Goal: Task Accomplishment & Management: Manage account settings

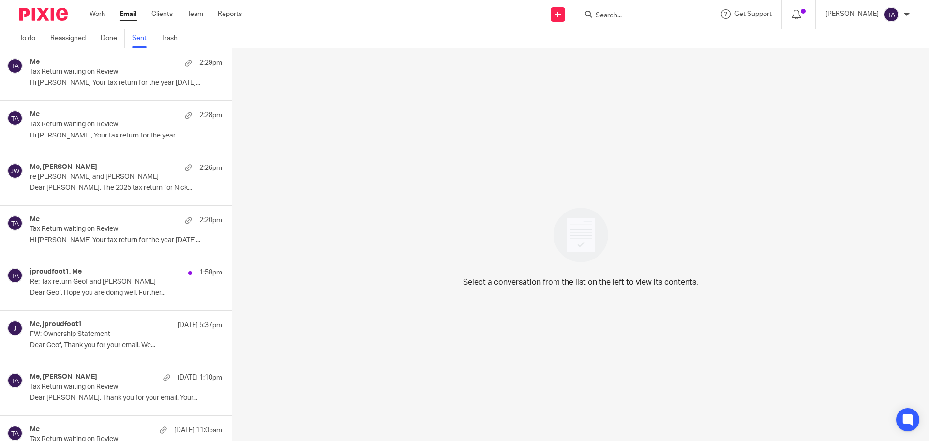
click at [131, 16] on link "Email" at bounding box center [128, 14] width 17 height 10
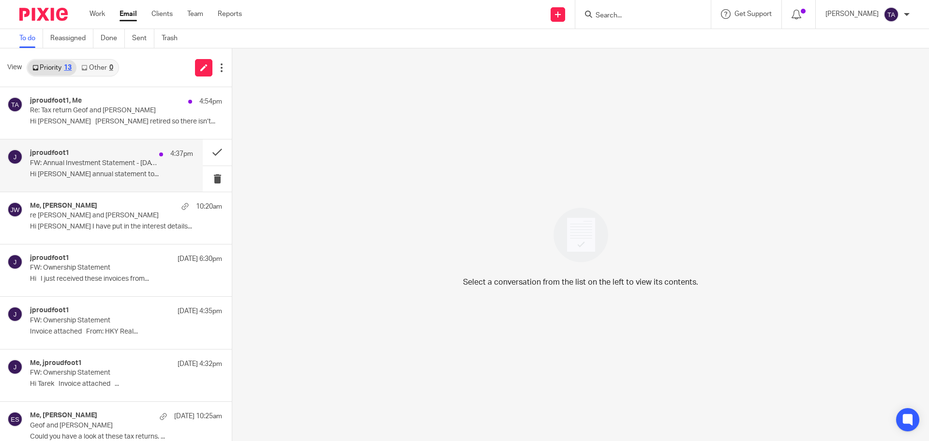
click at [95, 170] on p "Hi [PERSON_NAME] annual statement to..." at bounding box center [111, 174] width 163 height 8
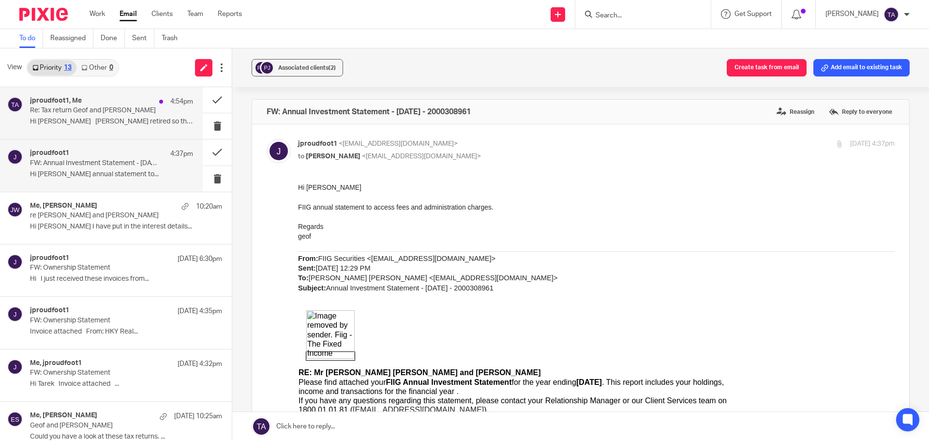
click at [67, 112] on p "Re: Tax return Geof and Julie Proudfoot" at bounding box center [95, 110] width 131 height 8
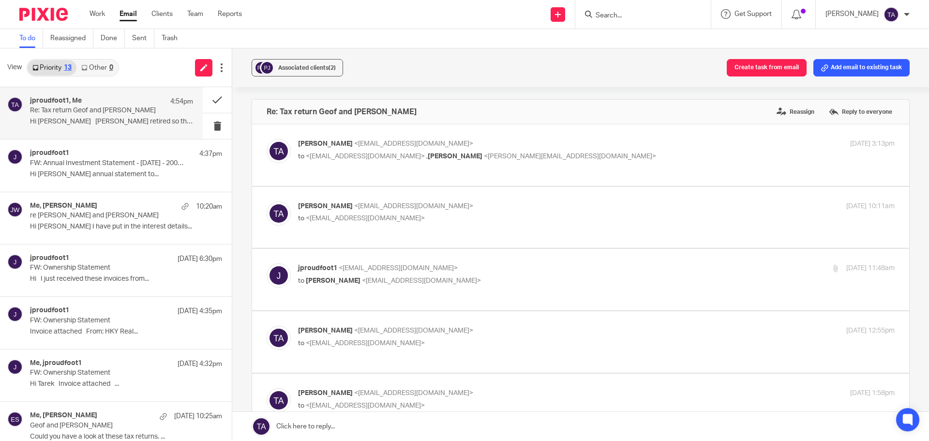
click at [111, 121] on p "Hi Tarek Julie retired so there isn’t..." at bounding box center [111, 122] width 163 height 8
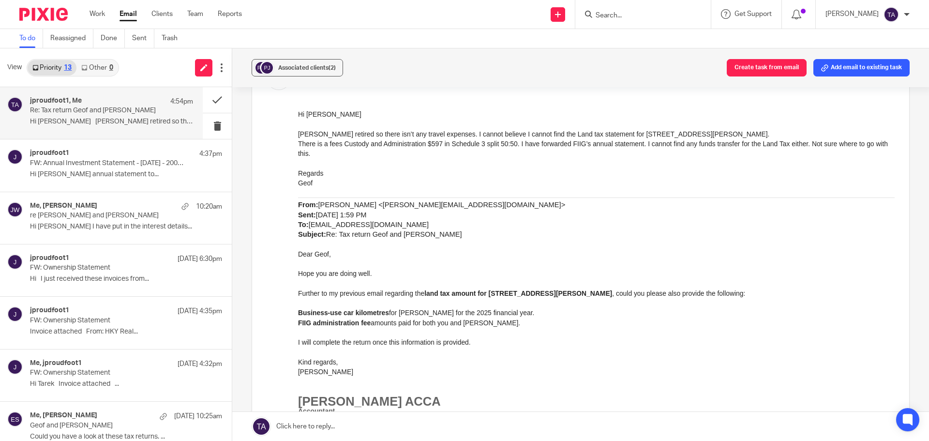
scroll to position [290, 0]
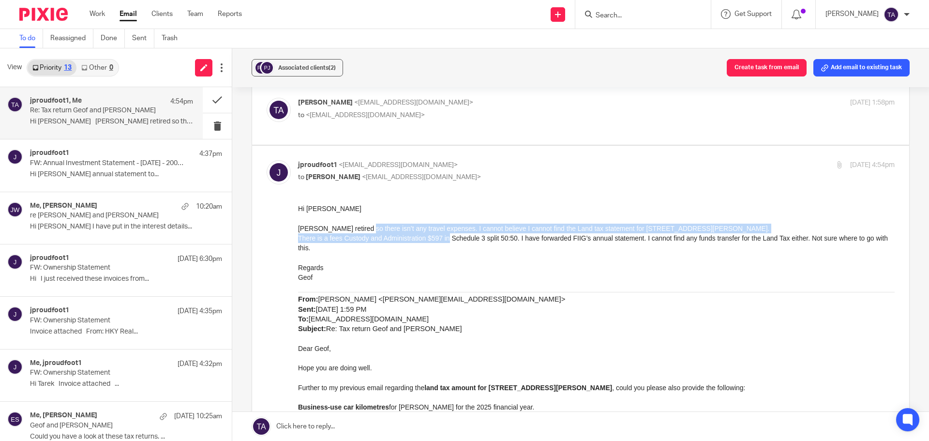
drag, startPoint x: 354, startPoint y: 228, endPoint x: 436, endPoint y: 232, distance: 82.4
click at [436, 232] on div "Hi Tarek Julie retired so there isn’t any travel expenses. I cannot believe I c…" at bounding box center [596, 428] width 597 height 451
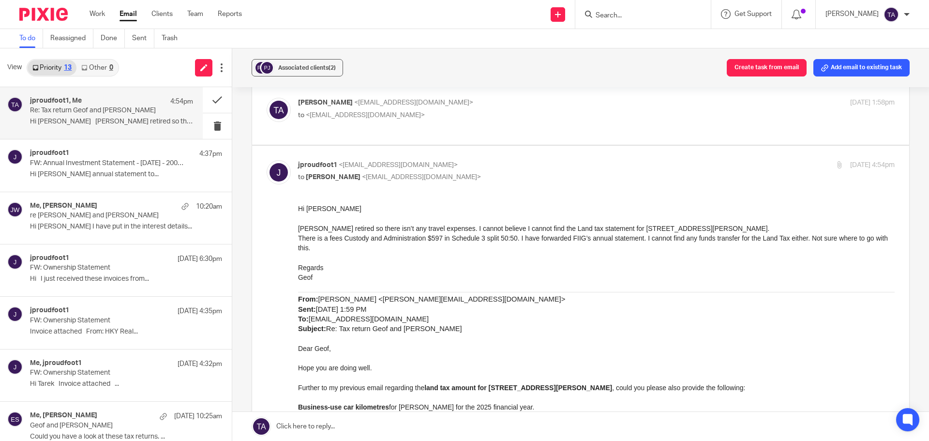
click at [417, 252] on p at bounding box center [596, 257] width 597 height 10
drag, startPoint x: 504, startPoint y: 237, endPoint x: 598, endPoint y: 240, distance: 93.9
click at [598, 240] on span "There is a fees Custody and Administration $597 in Schedule 3 split 50:50. I ha…" at bounding box center [593, 242] width 590 height 17
click at [597, 252] on p at bounding box center [596, 257] width 597 height 10
drag, startPoint x: 415, startPoint y: 236, endPoint x: 439, endPoint y: 239, distance: 24.3
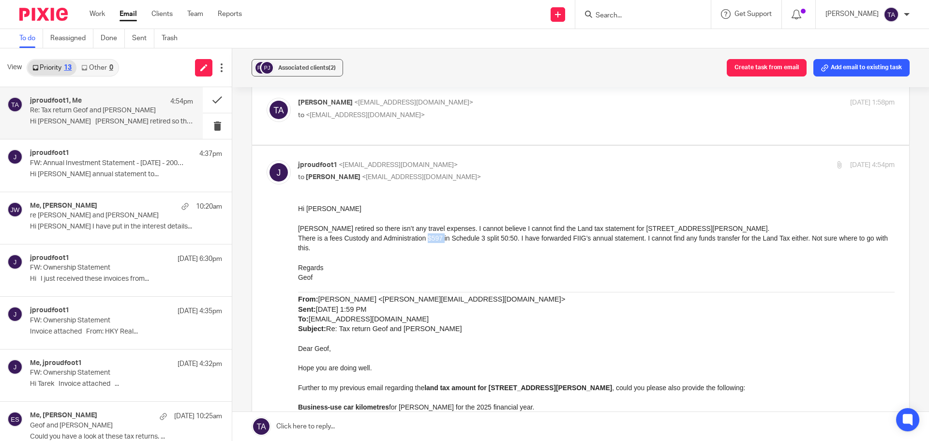
click at [430, 235] on span "There is a fees Custody and Administration $597 in Schedule 3 split 50:50. I ha…" at bounding box center [593, 242] width 590 height 17
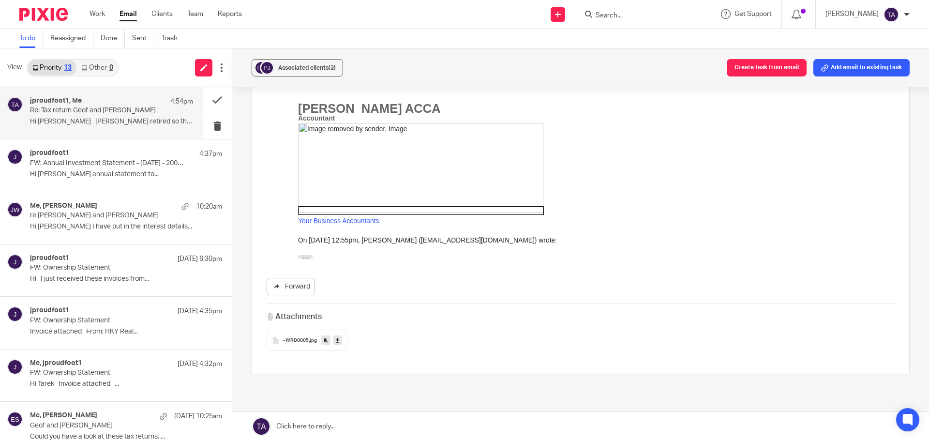
scroll to position [721, 0]
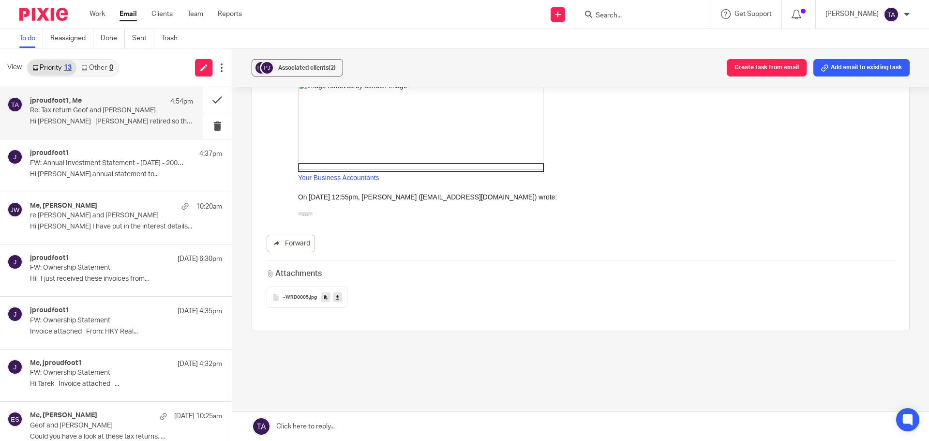
click at [324, 429] on link at bounding box center [580, 426] width 697 height 29
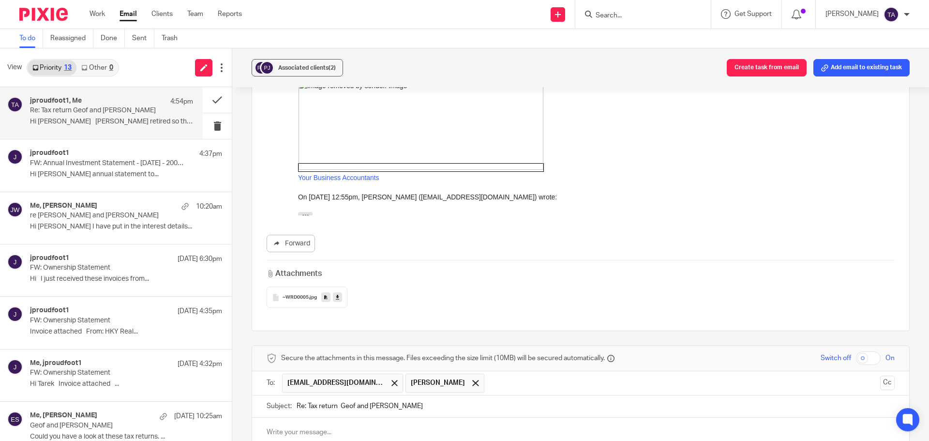
scroll to position [0, 0]
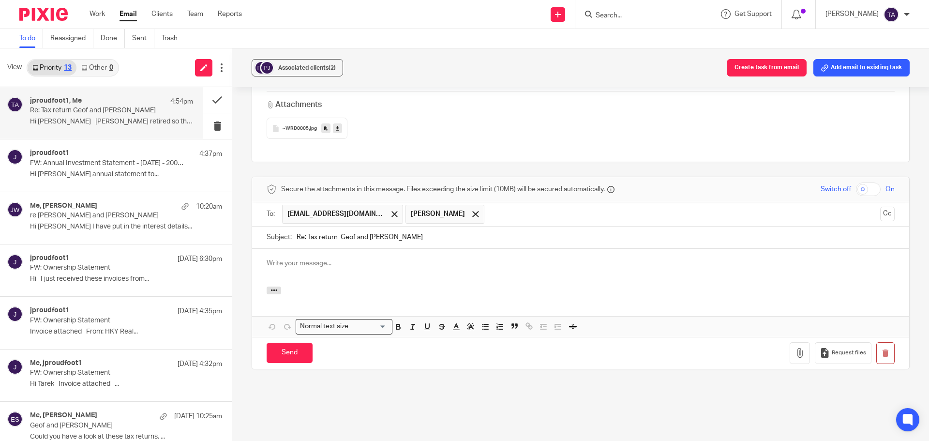
click at [300, 258] on p at bounding box center [581, 263] width 628 height 10
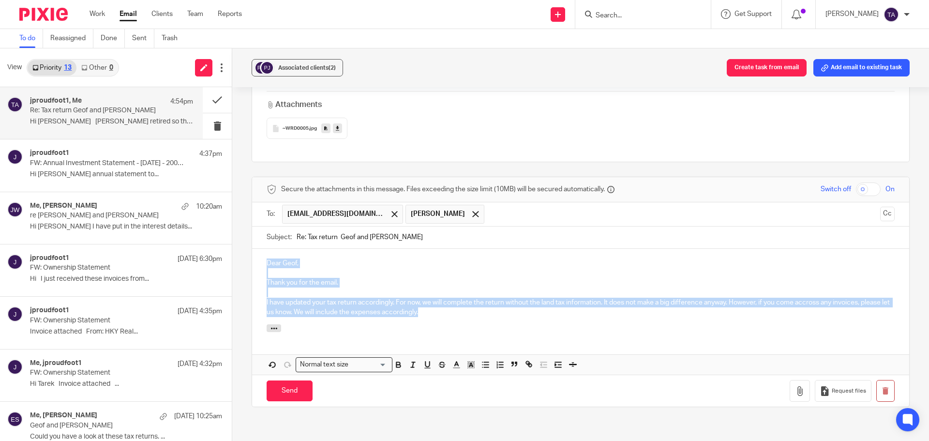
drag, startPoint x: 457, startPoint y: 297, endPoint x: 252, endPoint y: 244, distance: 211.3
click at [256, 249] on div "Dear Geof, Thank you for the email. I have updated your tax return accordingly.…" at bounding box center [580, 287] width 657 height 76
copy div "Dear Geof, Thank you for the email. I have updated your tax return accordingly.…"
click at [457, 287] on p at bounding box center [581, 292] width 628 height 10
drag, startPoint x: 463, startPoint y: 301, endPoint x: 252, endPoint y: 236, distance: 220.9
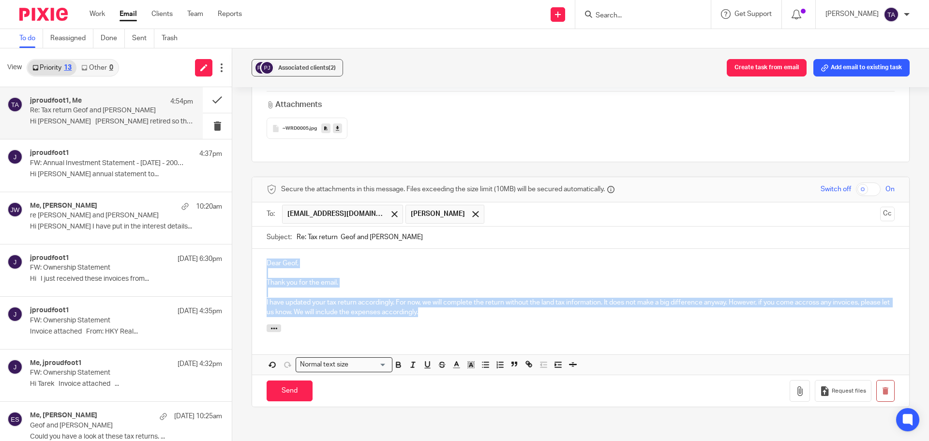
click at [252, 249] on div "Dear Geof, Thank you for the email. I have updated your tax return accordingly.…" at bounding box center [580, 287] width 657 height 76
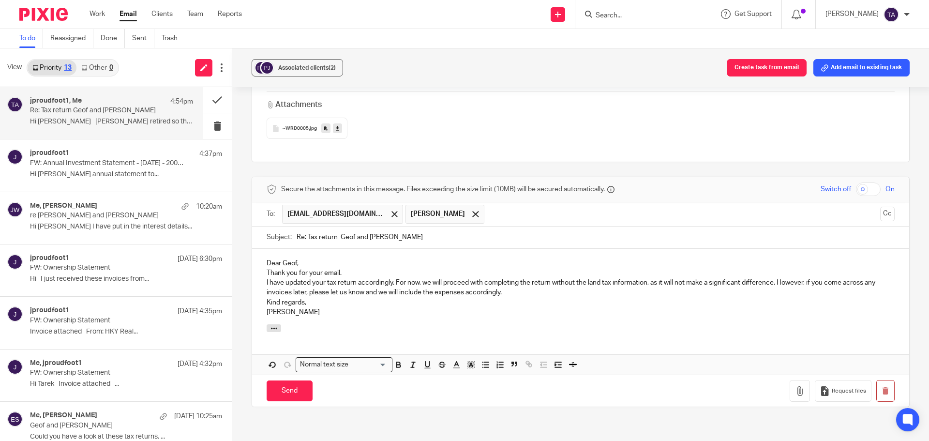
click at [310, 249] on div "Dear Geof, Thank you for your email. I have updated your tax return accordingly…" at bounding box center [580, 287] width 657 height 76
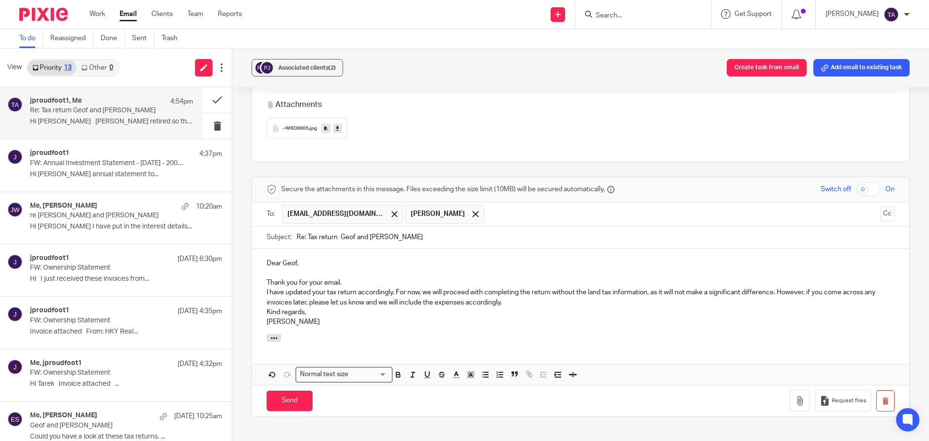
click at [345, 278] on p "Thank you for your email." at bounding box center [581, 283] width 628 height 10
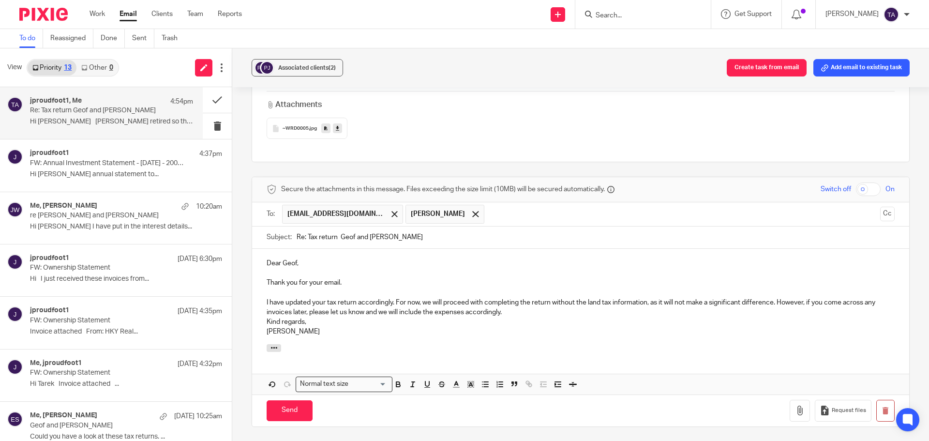
click at [267, 317] on p "Kind regards, Tarek Ahmed" at bounding box center [581, 327] width 628 height 20
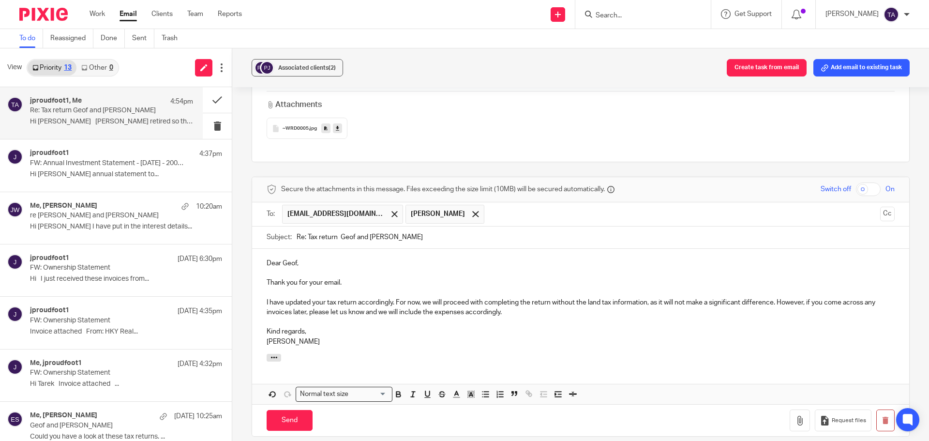
click at [389, 327] on p "Kind regards, Tarek Ahmed" at bounding box center [581, 337] width 628 height 20
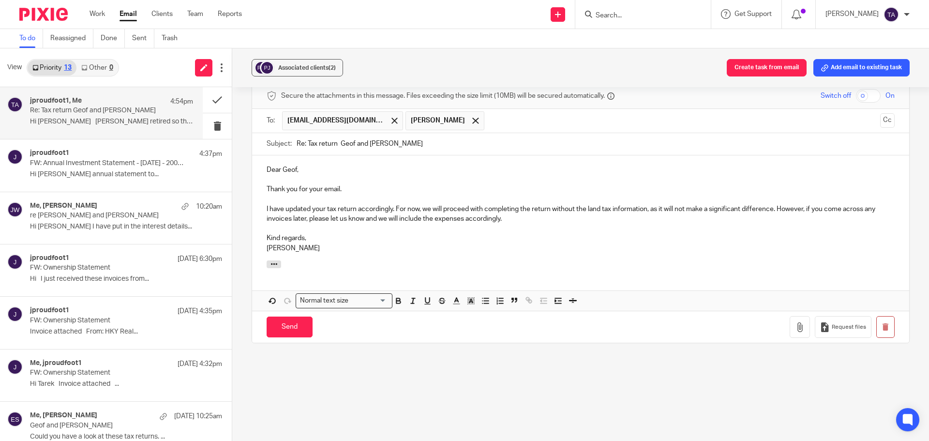
scroll to position [986, 0]
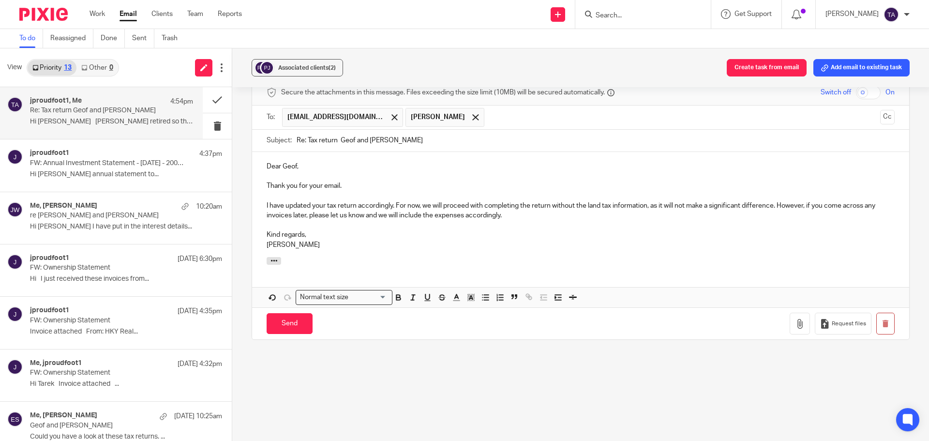
click at [647, 201] on p "I have updated your tax return accordingly. For now, we will proceed with compl…" at bounding box center [581, 211] width 628 height 20
click at [704, 230] on p "Kind regards, Tarek Ahmed" at bounding box center [581, 240] width 628 height 20
click at [283, 313] on input "Send" at bounding box center [290, 323] width 46 height 21
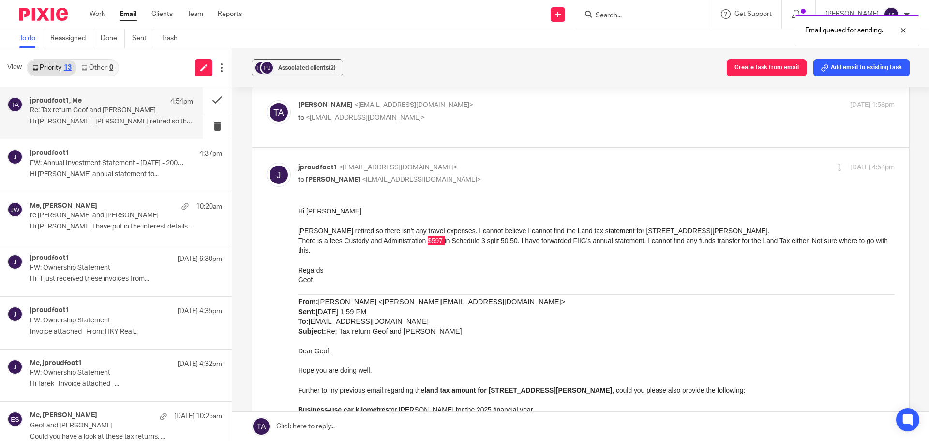
scroll to position [285, 0]
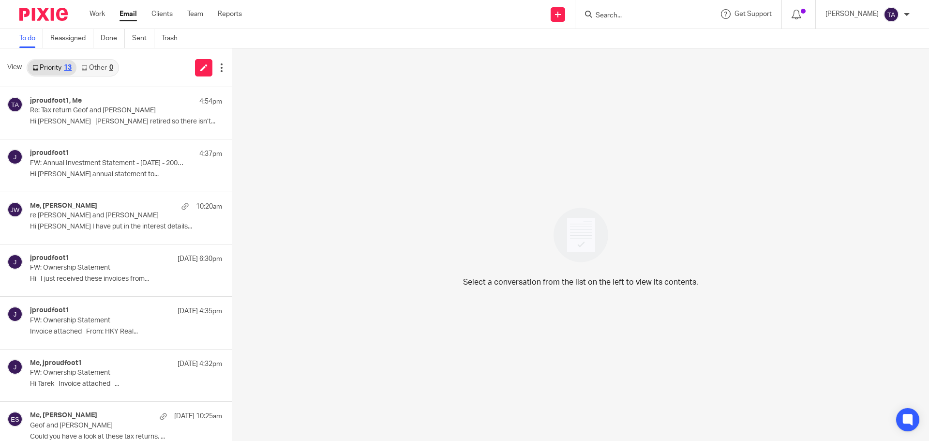
click at [659, 12] on input "Search" at bounding box center [638, 16] width 87 height 9
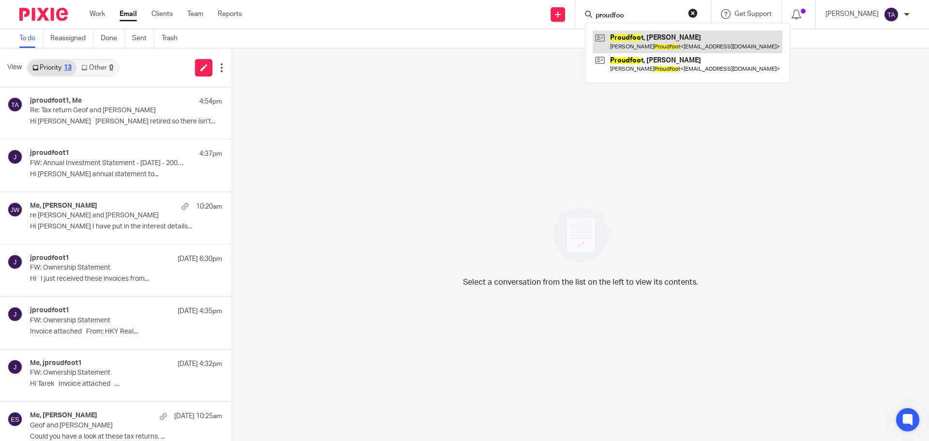
type input "proudfoo"
click at [687, 45] on link at bounding box center [688, 41] width 190 height 22
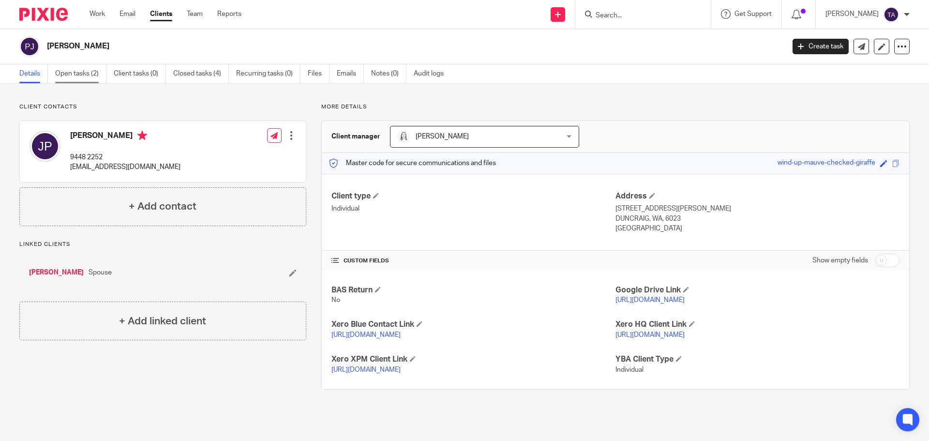
click at [96, 75] on link "Open tasks (2)" at bounding box center [80, 73] width 51 height 19
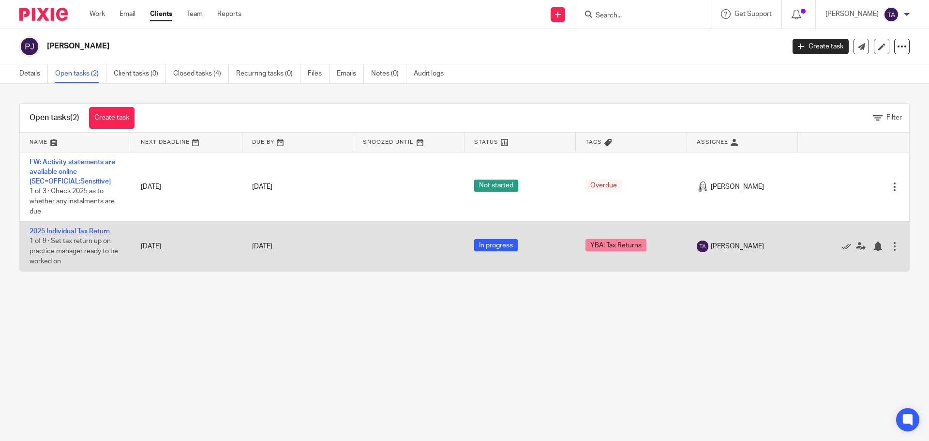
click at [93, 230] on link "2025 Individual Tax Return" at bounding box center [70, 231] width 80 height 7
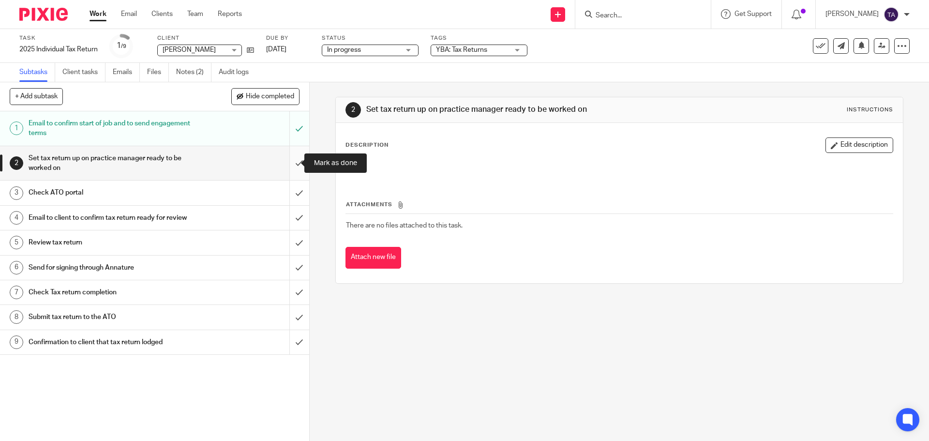
click at [292, 160] on input "submit" at bounding box center [154, 163] width 309 height 34
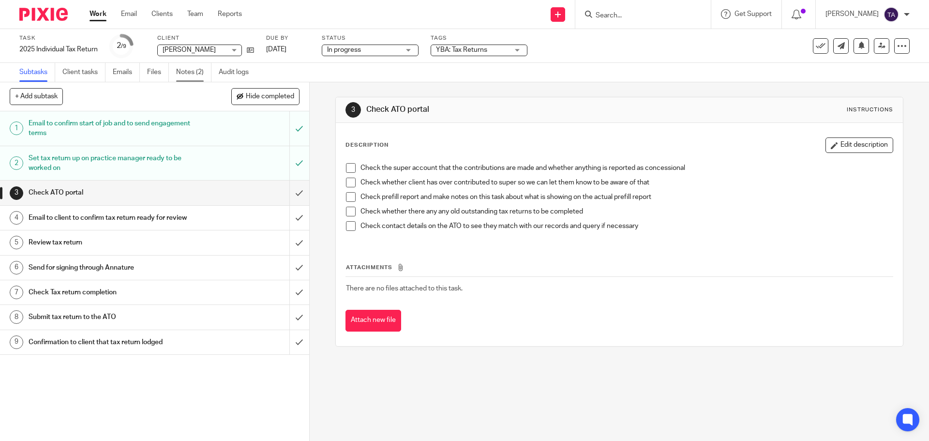
click at [182, 71] on link "Notes (2)" at bounding box center [193, 72] width 35 height 19
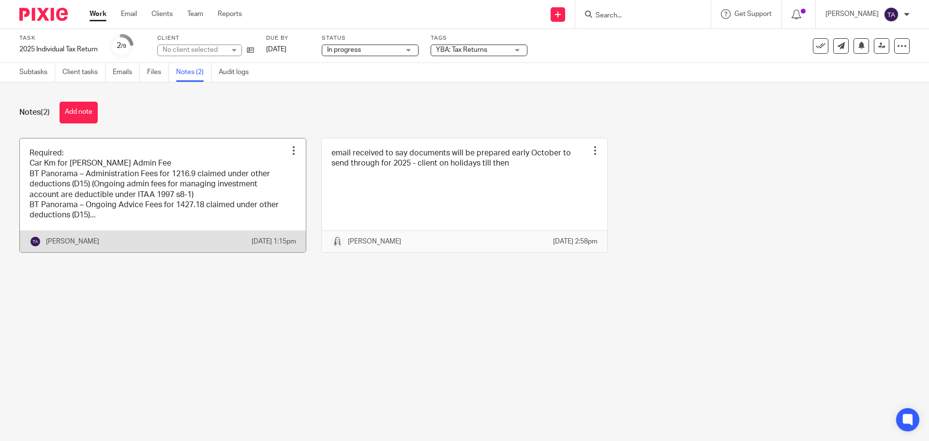
click at [165, 213] on link at bounding box center [163, 195] width 286 height 114
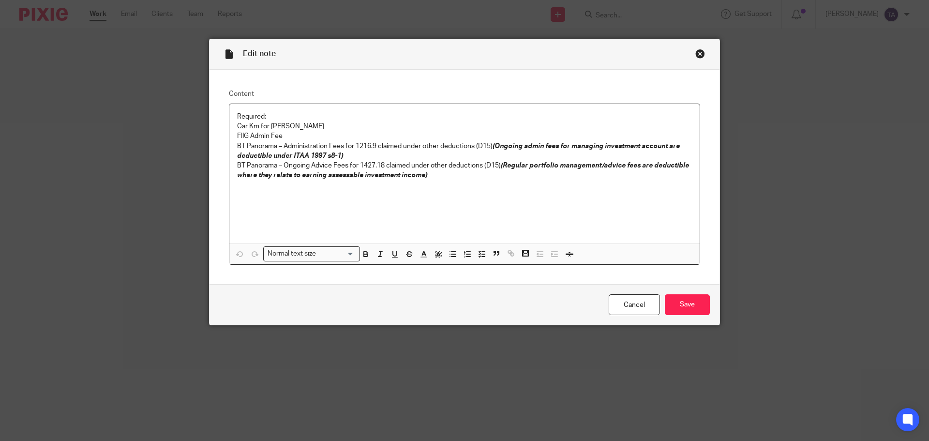
click at [280, 128] on p "Car Km for [PERSON_NAME]" at bounding box center [464, 126] width 455 height 10
click at [282, 128] on p "Car Km for [PERSON_NAME]" at bounding box center [464, 126] width 455 height 10
drag, startPoint x: 267, startPoint y: 115, endPoint x: 226, endPoint y: 115, distance: 40.2
click at [229, 115] on div "Required: Car Km for Julie -Julie retired so car km to claim this year FIIG Adm…" at bounding box center [464, 173] width 470 height 139
click at [286, 137] on p "FIIG Admin Fee" at bounding box center [464, 136] width 455 height 10
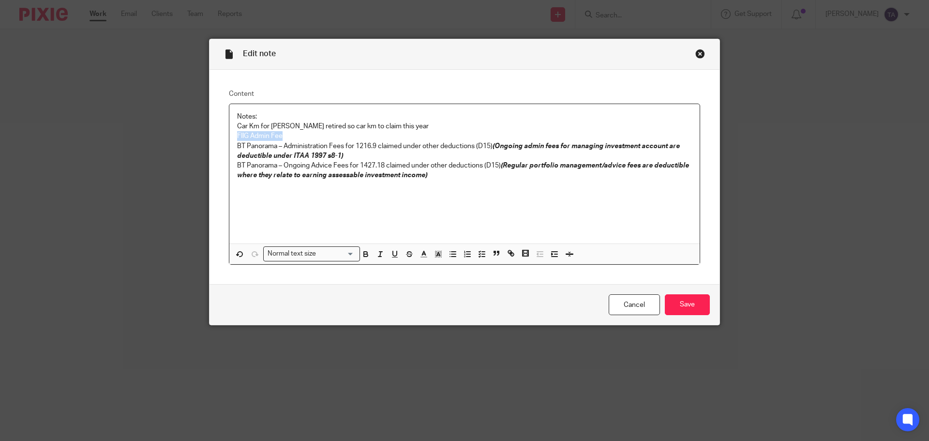
drag, startPoint x: 282, startPoint y: 136, endPoint x: 219, endPoint y: 137, distance: 62.9
click at [219, 137] on div "Content Notes: Car Km for Julie -Julie retired so car km to claim this year FII…" at bounding box center [465, 177] width 510 height 215
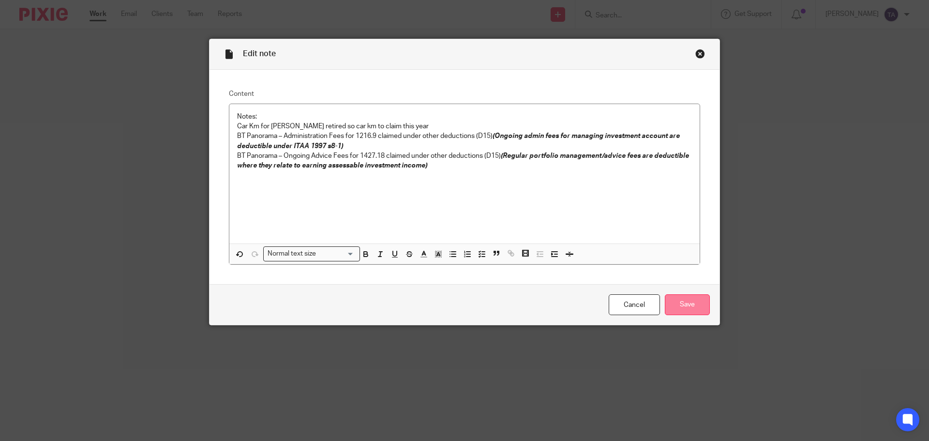
click at [681, 299] on input "Save" at bounding box center [687, 304] width 45 height 21
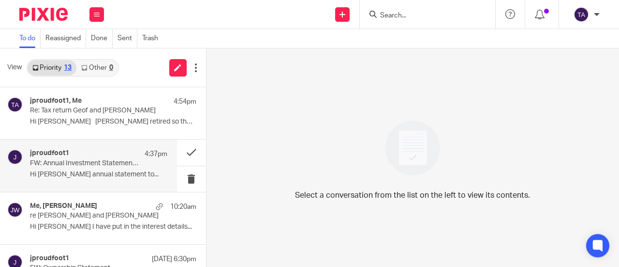
click at [82, 158] on div "jproudfoot1 4:37pm" at bounding box center [98, 154] width 137 height 10
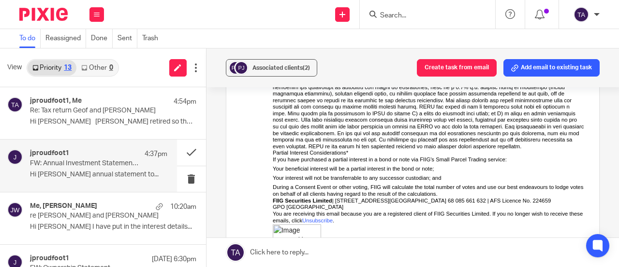
scroll to position [532, 0]
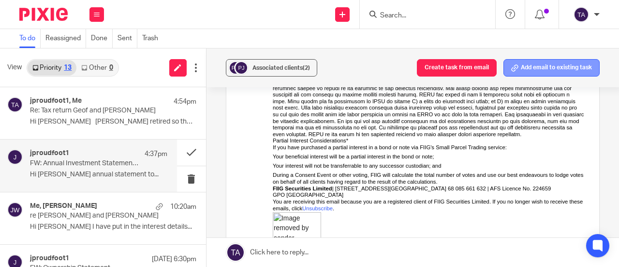
click at [526, 68] on button "Add email to existing task" at bounding box center [552, 67] width 96 height 17
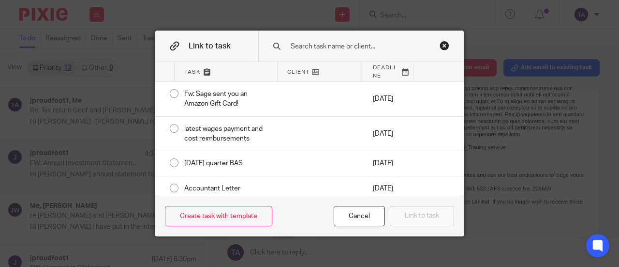
click at [312, 49] on input "text" at bounding box center [363, 46] width 147 height 11
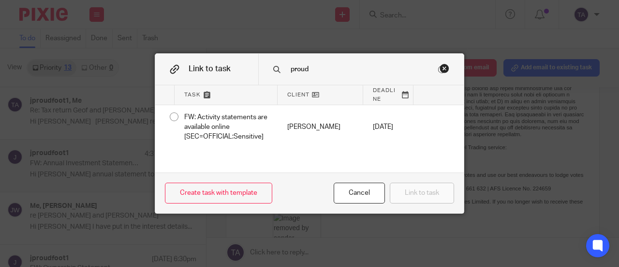
type input "proud"
click at [444, 65] on div "Close this dialog window" at bounding box center [445, 68] width 10 height 10
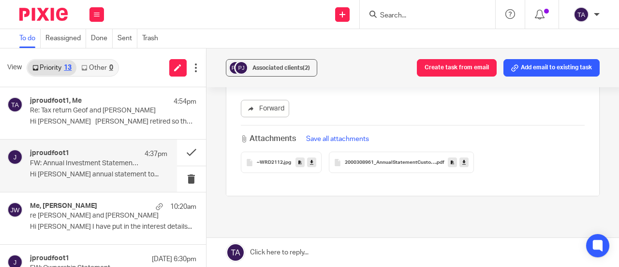
scroll to position [726, 0]
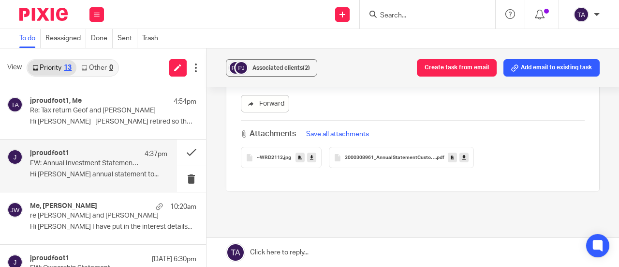
click at [283, 157] on span ".jpg" at bounding box center [287, 158] width 8 height 6
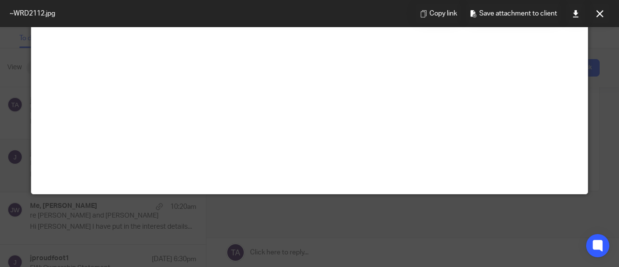
scroll to position [436, 0]
click at [592, 13] on button at bounding box center [599, 13] width 19 height 19
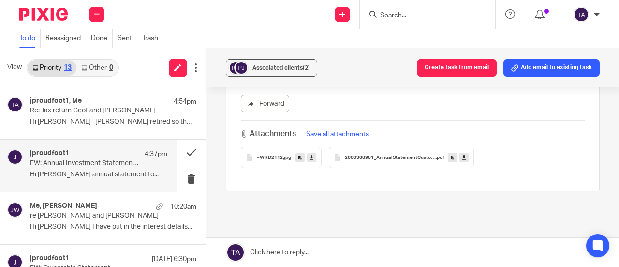
click at [463, 157] on icon at bounding box center [464, 157] width 3 height 7
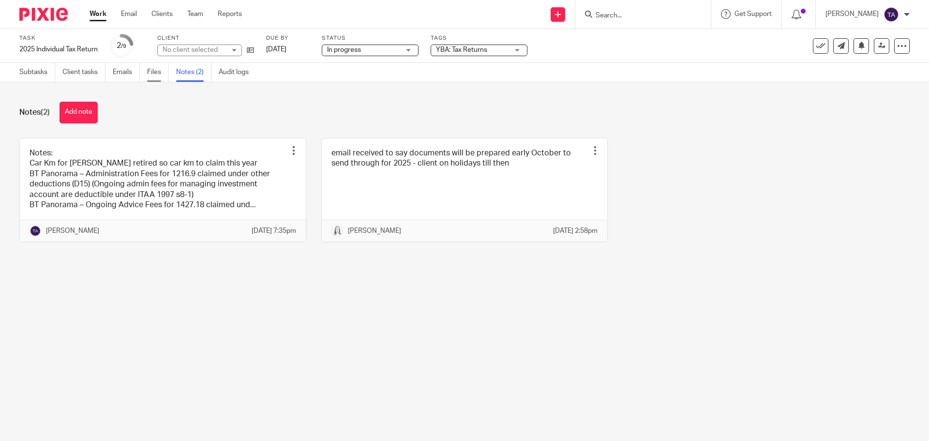
click at [160, 68] on link "Files" at bounding box center [158, 72] width 22 height 19
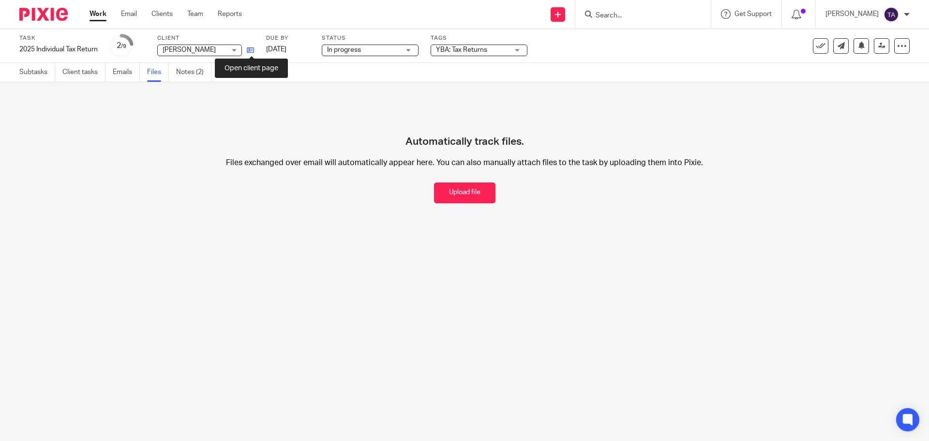
click at [252, 47] on icon at bounding box center [250, 49] width 7 height 7
click at [33, 69] on link "Subtasks" at bounding box center [37, 72] width 36 height 19
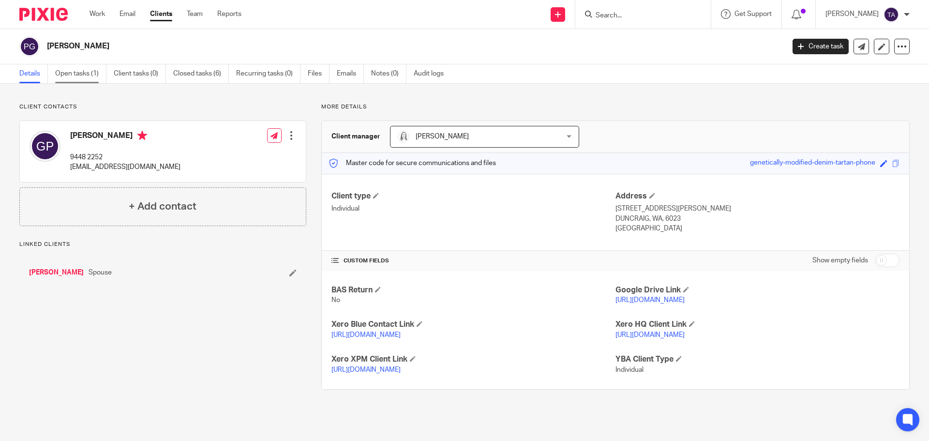
click at [82, 68] on link "Open tasks (1)" at bounding box center [80, 73] width 51 height 19
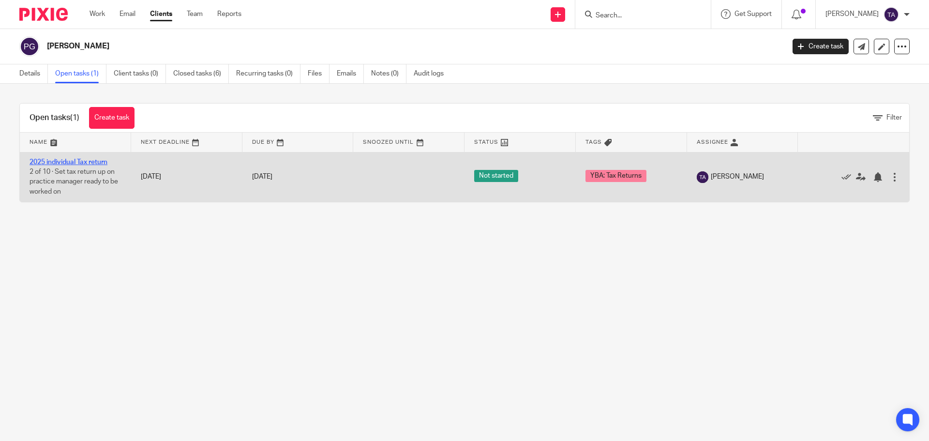
click at [74, 160] on link "2025 individual Tax return" at bounding box center [69, 162] width 78 height 7
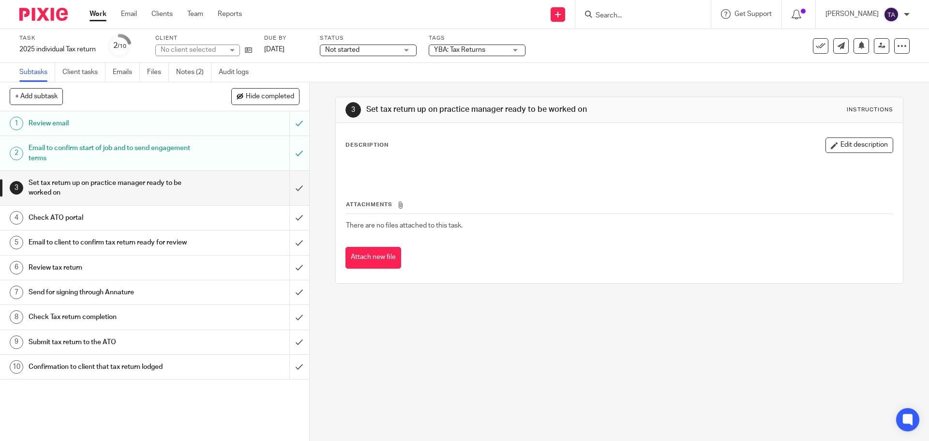
click at [147, 68] on ul "Subtasks Client tasks Emails Files Notes (2) Audit logs" at bounding box center [141, 72] width 244 height 19
click at [157, 73] on link "Files" at bounding box center [158, 72] width 22 height 19
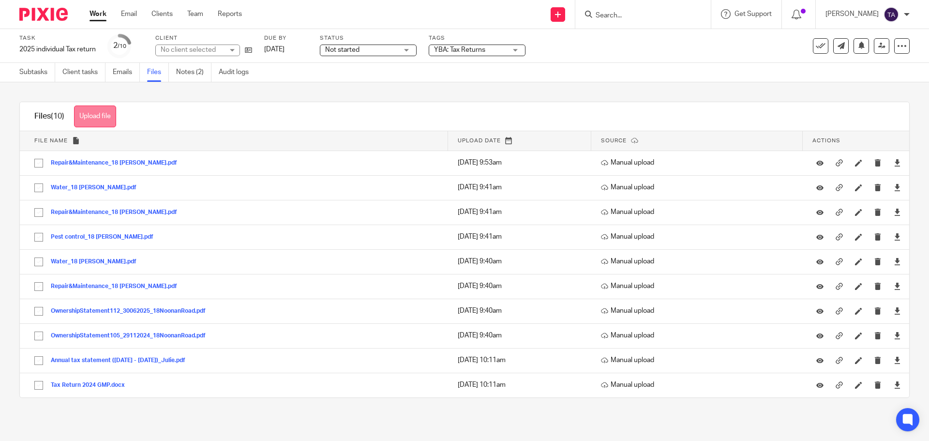
click at [99, 111] on button "Upload file" at bounding box center [95, 116] width 42 height 22
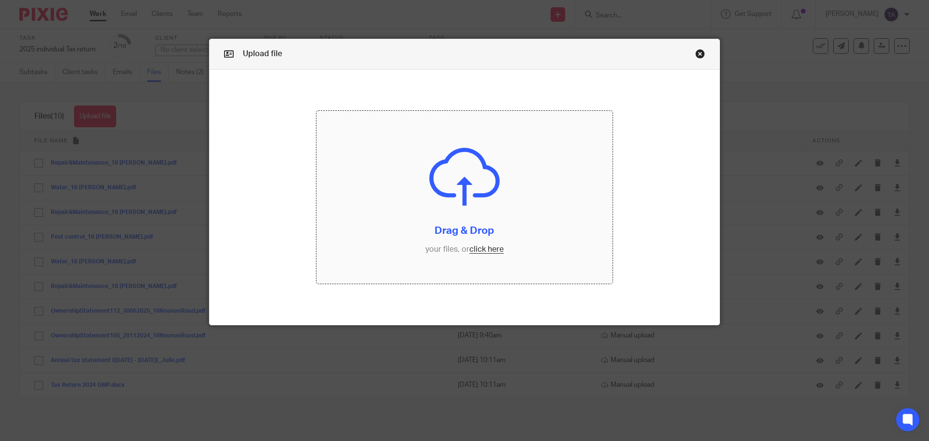
click at [496, 250] on input "file" at bounding box center [464, 197] width 297 height 173
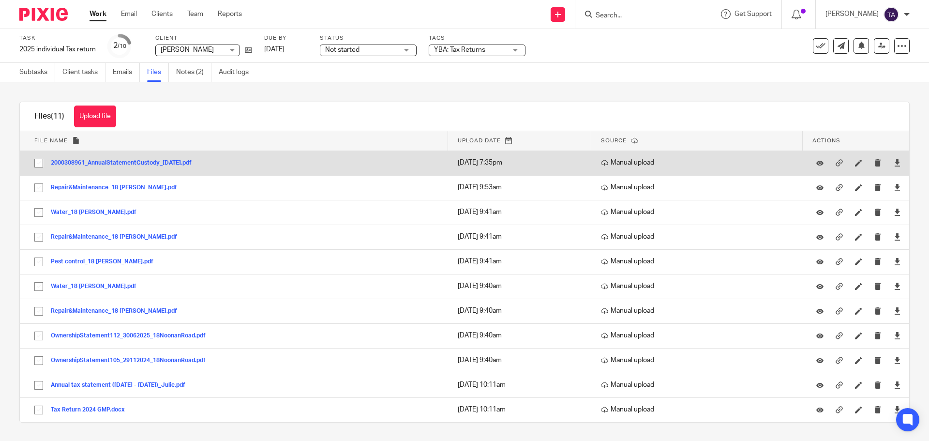
click at [156, 160] on button "2000308961_AnnualStatementCustody_[DATE].pdf" at bounding box center [125, 163] width 148 height 7
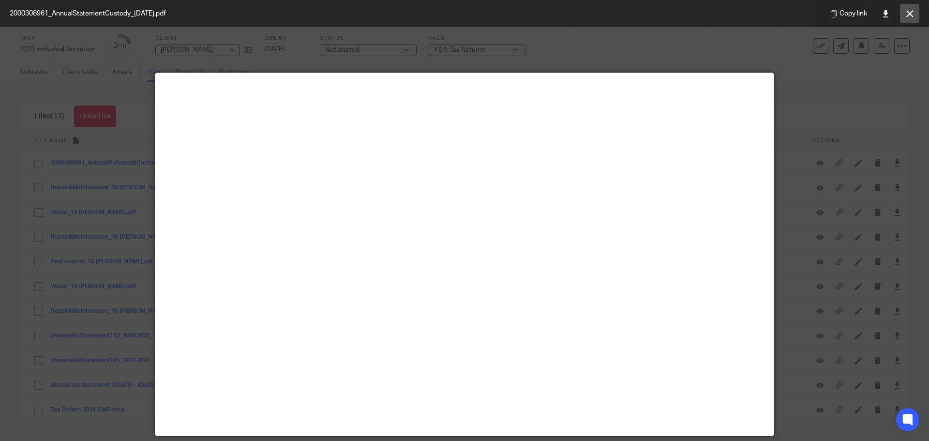
click at [906, 12] on icon at bounding box center [909, 13] width 7 height 7
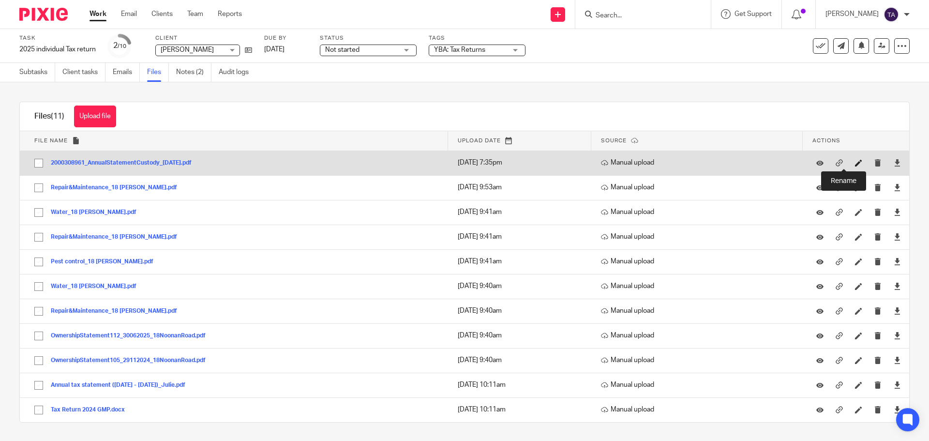
click at [855, 163] on icon at bounding box center [858, 162] width 7 height 7
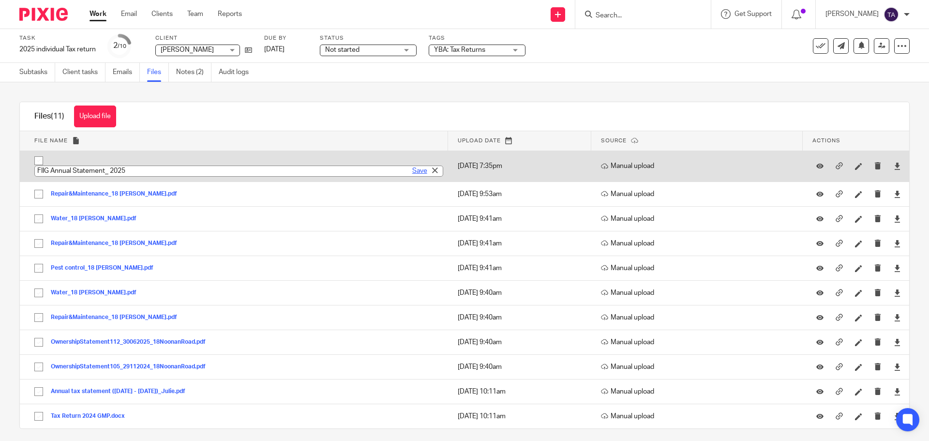
type input "FIIG Annual Statement_ 2025"
click at [412, 171] on link "Save" at bounding box center [419, 171] width 15 height 10
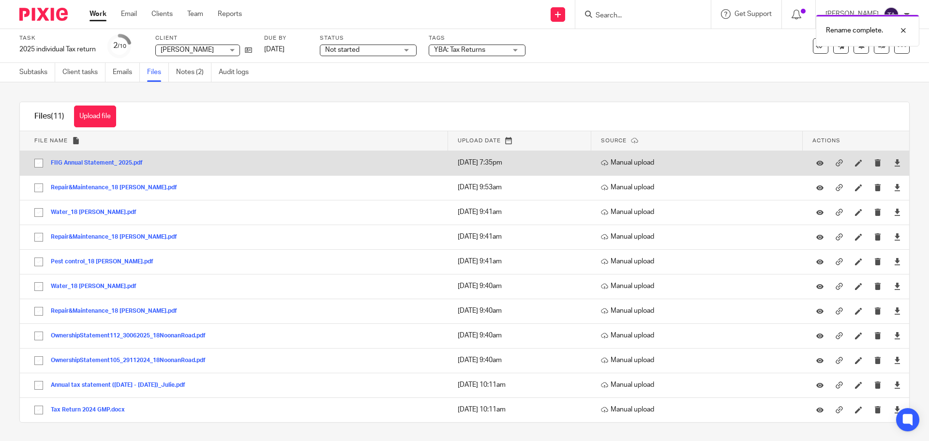
click at [79, 164] on button "FIIG Annual Statement_ 2025.pdf" at bounding box center [100, 163] width 99 height 7
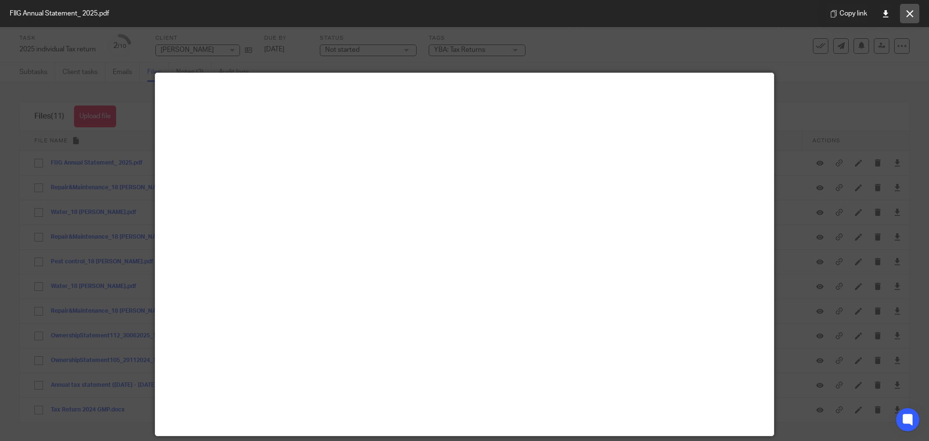
click at [905, 15] on button at bounding box center [909, 13] width 19 height 19
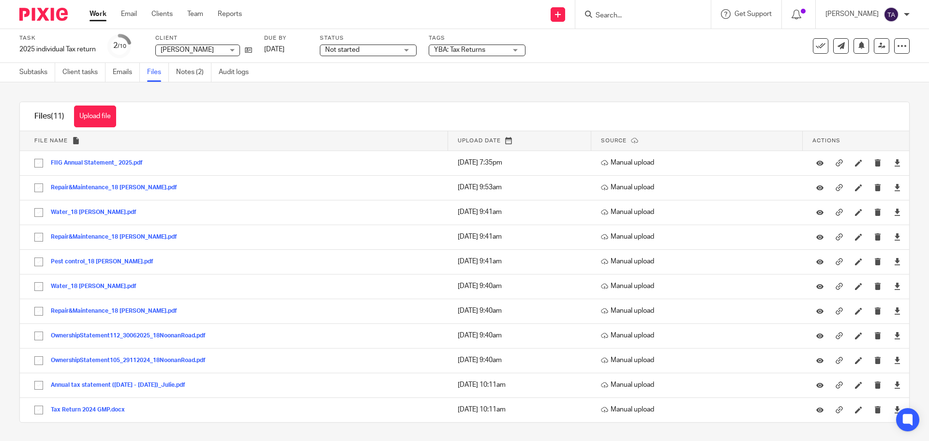
click at [176, 74] on ul "Subtasks Client tasks Emails Files Notes (2) Audit logs" at bounding box center [141, 72] width 244 height 19
click at [192, 74] on link "Notes (2)" at bounding box center [193, 72] width 35 height 19
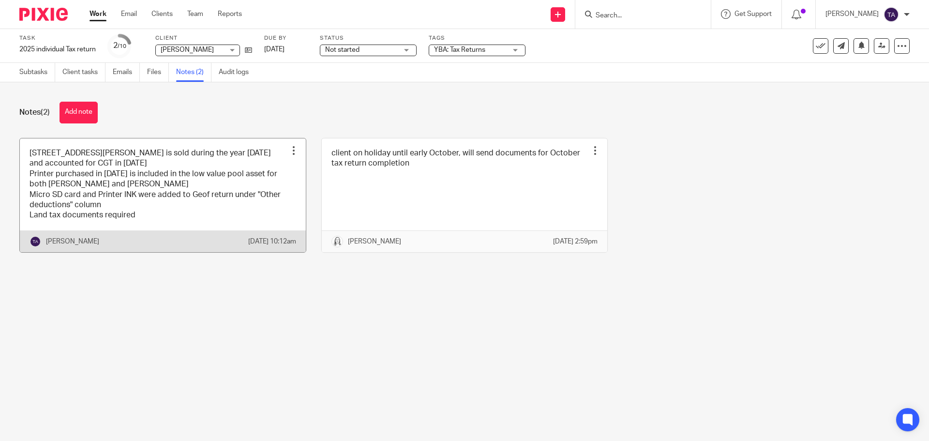
click at [150, 223] on link at bounding box center [163, 195] width 286 height 114
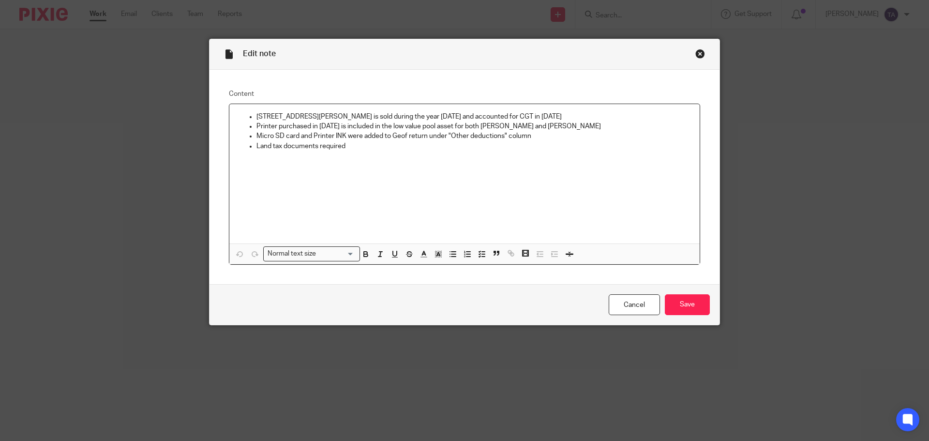
click at [256, 145] on p "Land tax documents required" at bounding box center [474, 146] width 436 height 10
click at [315, 145] on p "Geof could not find Land tax documents required" at bounding box center [474, 146] width 436 height 10
drag, startPoint x: 375, startPoint y: 144, endPoint x: 454, endPoint y: 149, distance: 79.5
click at [454, 149] on p "Geof could not find land tax documents required" at bounding box center [474, 146] width 436 height 10
click at [414, 182] on div "20 Noonan road is sold during the year 2024 and accounted for CGT in 2024 Print…" at bounding box center [464, 173] width 470 height 139
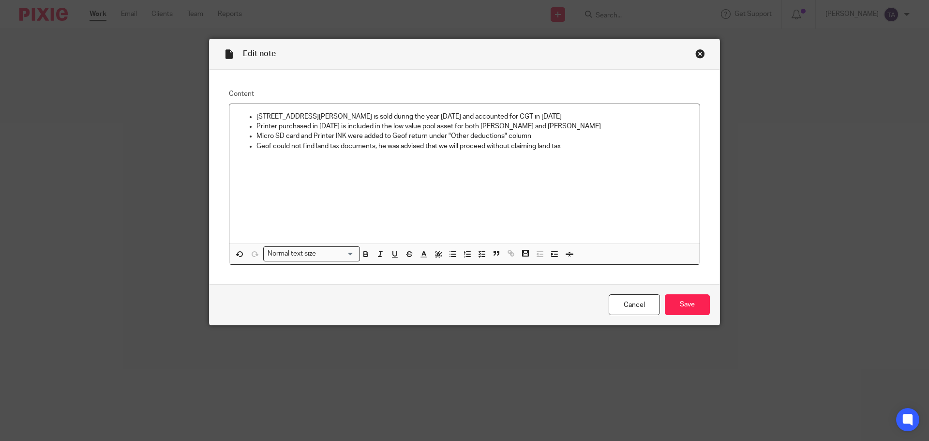
click at [447, 169] on p at bounding box center [464, 166] width 455 height 10
click at [562, 146] on p "Geof could not find land tax documents, he was advised that we will proceed wit…" at bounding box center [474, 146] width 436 height 10
click at [301, 155] on p "FIIG admin fees were split between Geof and Julie" at bounding box center [474, 156] width 436 height 10
click at [434, 164] on p at bounding box center [464, 166] width 455 height 10
click at [277, 164] on p at bounding box center [464, 166] width 455 height 10
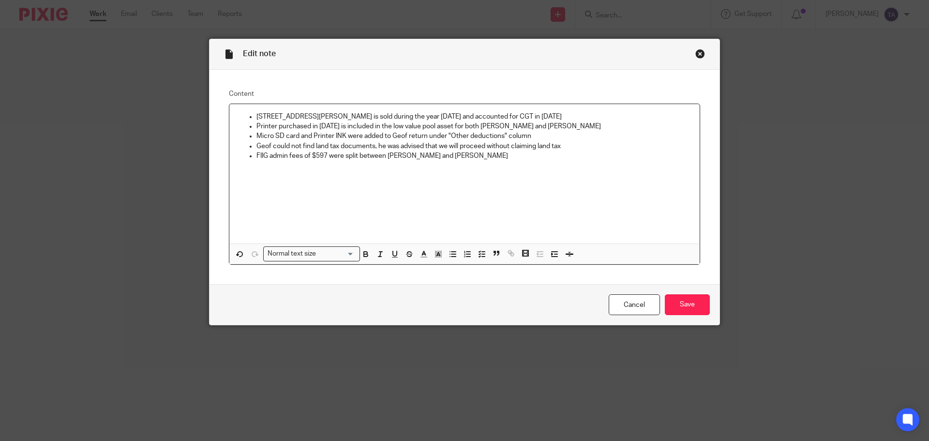
click at [352, 161] on p "FIIG admin fees of $597 were split between Geof and Julie" at bounding box center [474, 156] width 436 height 10
click at [383, 159] on p "FIIG admin fees of $597 were split between Geof and Julie" at bounding box center [474, 156] width 436 height 10
click at [436, 158] on p "FIIG admin fees of $597 were split between Geof and Julie" at bounding box center [474, 156] width 436 height 10
click at [692, 308] on input "Save" at bounding box center [687, 304] width 45 height 21
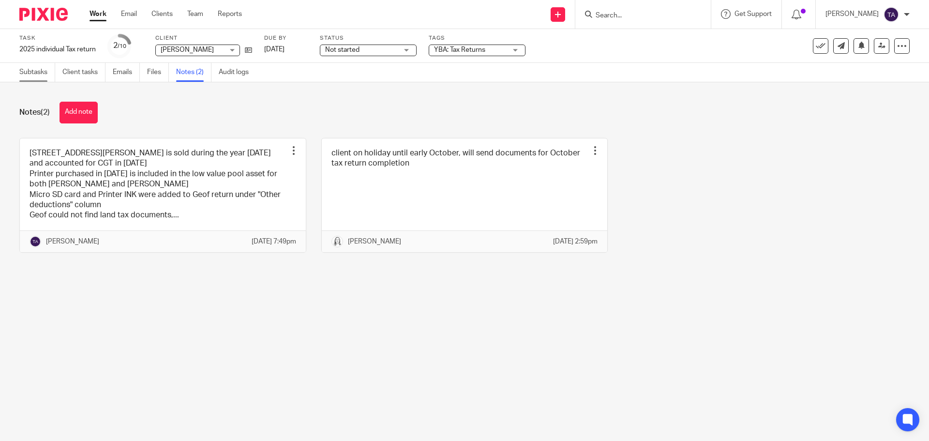
click at [35, 71] on link "Subtasks" at bounding box center [37, 72] width 36 height 19
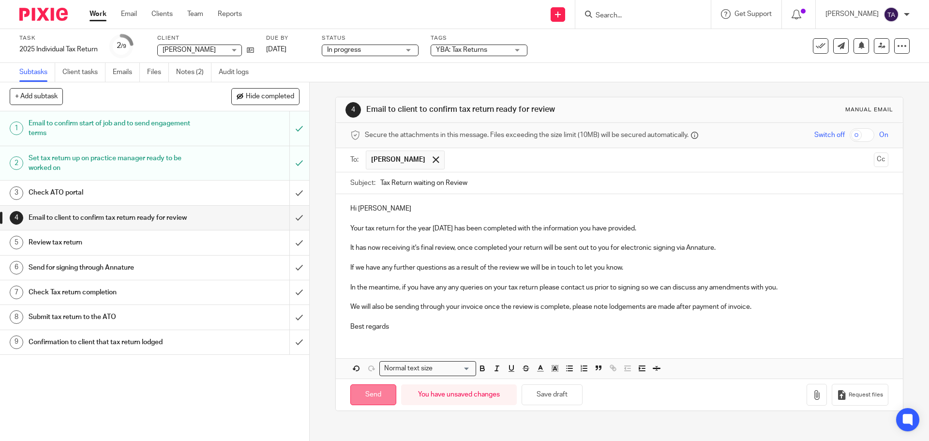
click at [370, 394] on input "Send" at bounding box center [373, 394] width 46 height 21
type input "Sent"
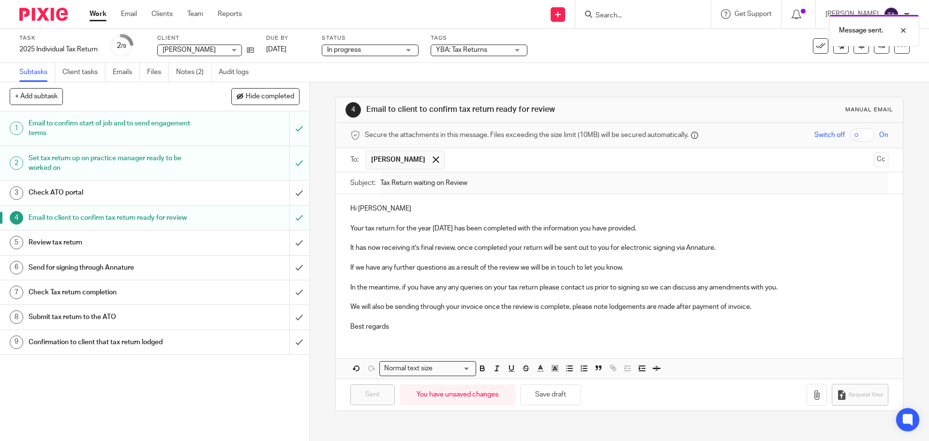
click at [520, 49] on div "YBA: Tax Returns" at bounding box center [479, 51] width 97 height 12
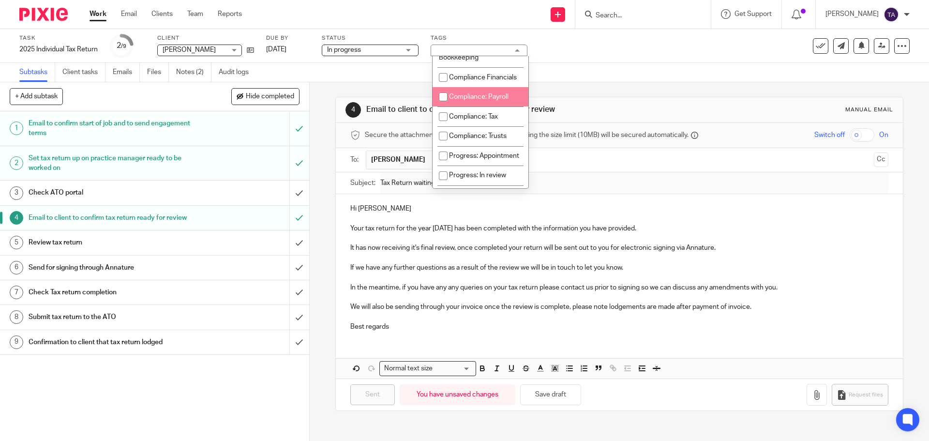
scroll to position [97, 0]
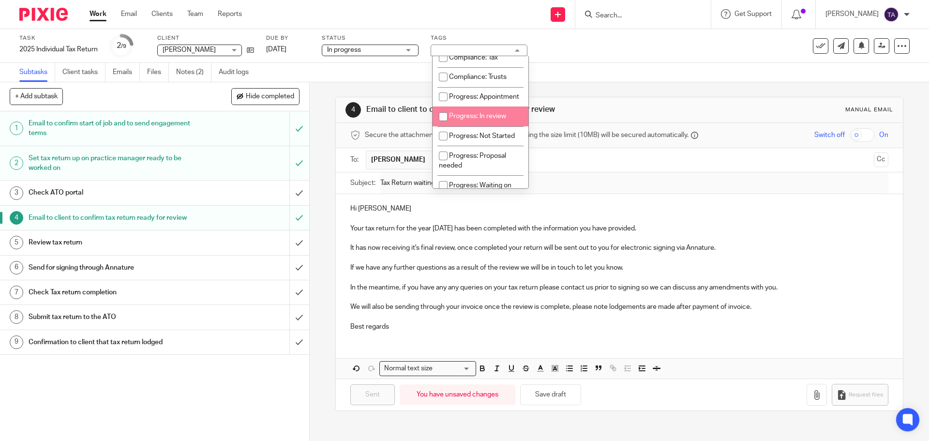
click at [462, 120] on span "Progress: In review" at bounding box center [477, 116] width 57 height 7
checkbox input "true"
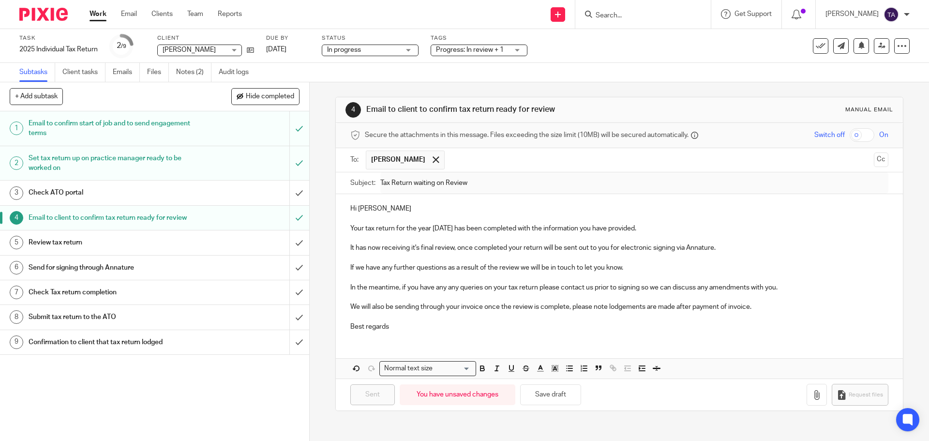
click at [596, 77] on div "Subtasks Client tasks Emails Files Notes (2) Audit logs" at bounding box center [464, 72] width 929 height 19
click at [878, 43] on link at bounding box center [881, 45] width 15 height 15
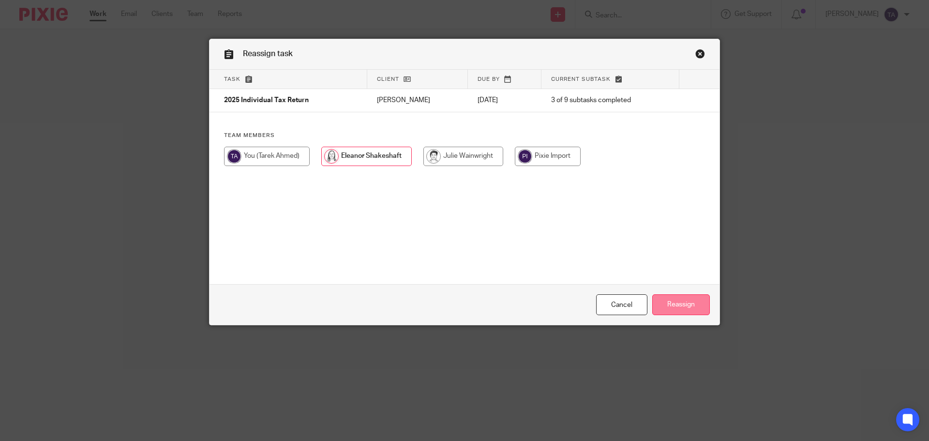
click at [672, 304] on input "Reassign" at bounding box center [681, 304] width 58 height 21
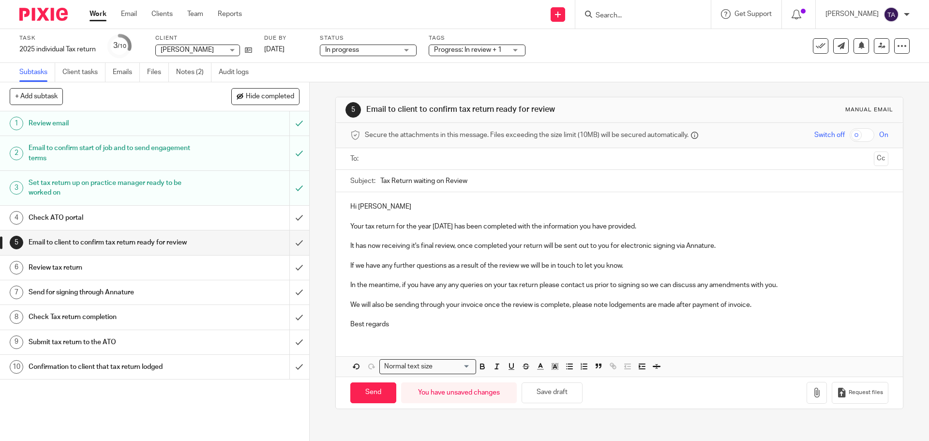
click at [388, 162] on input "text" at bounding box center [618, 158] width 501 height 11
click at [377, 394] on input "Send" at bounding box center [373, 394] width 46 height 21
type input "Sent"
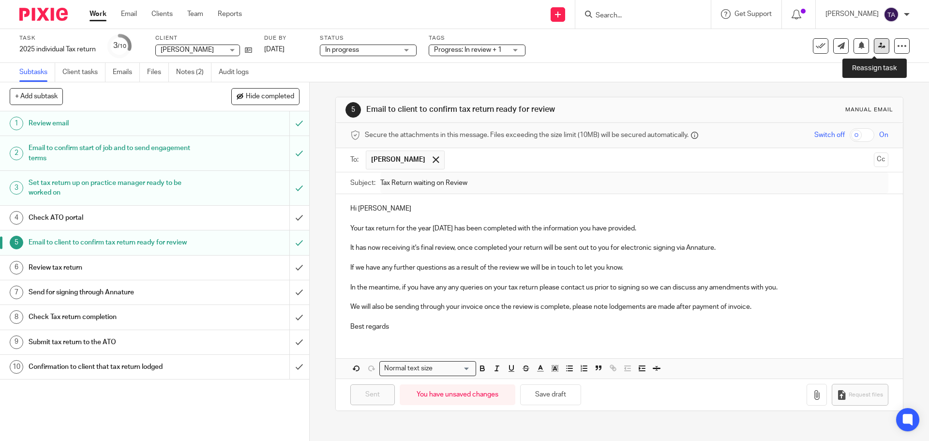
click at [879, 49] on link at bounding box center [881, 45] width 15 height 15
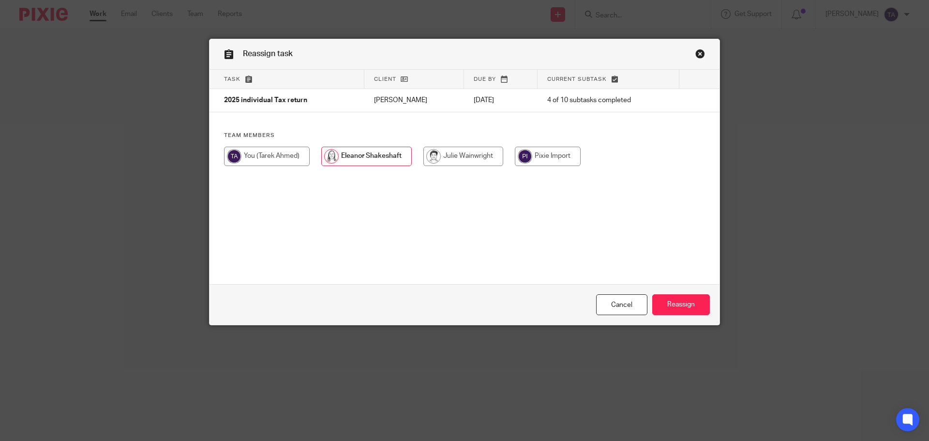
click at [679, 311] on input "Reassign" at bounding box center [681, 304] width 58 height 21
